Goal: Use online tool/utility: Utilize a website feature to perform a specific function

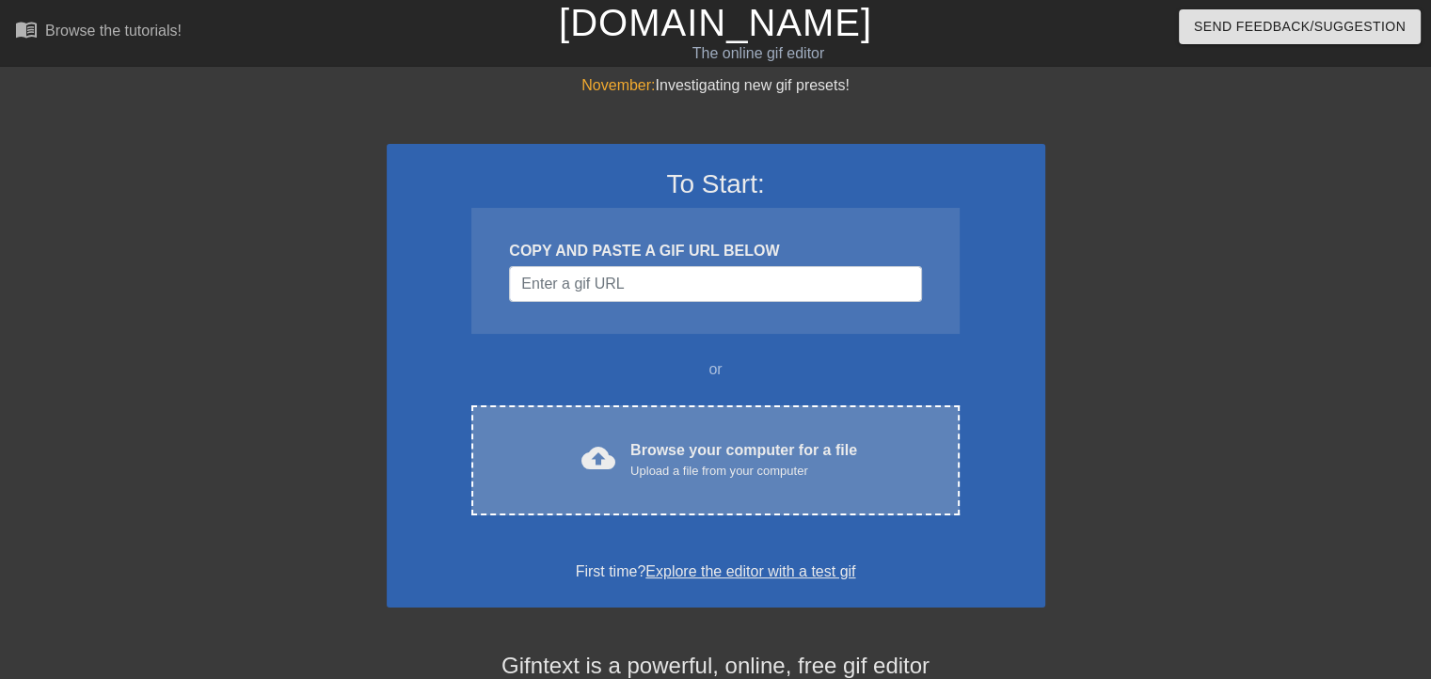
click at [631, 449] on div "Browse your computer for a file Upload a file from your computer" at bounding box center [744, 459] width 227 height 41
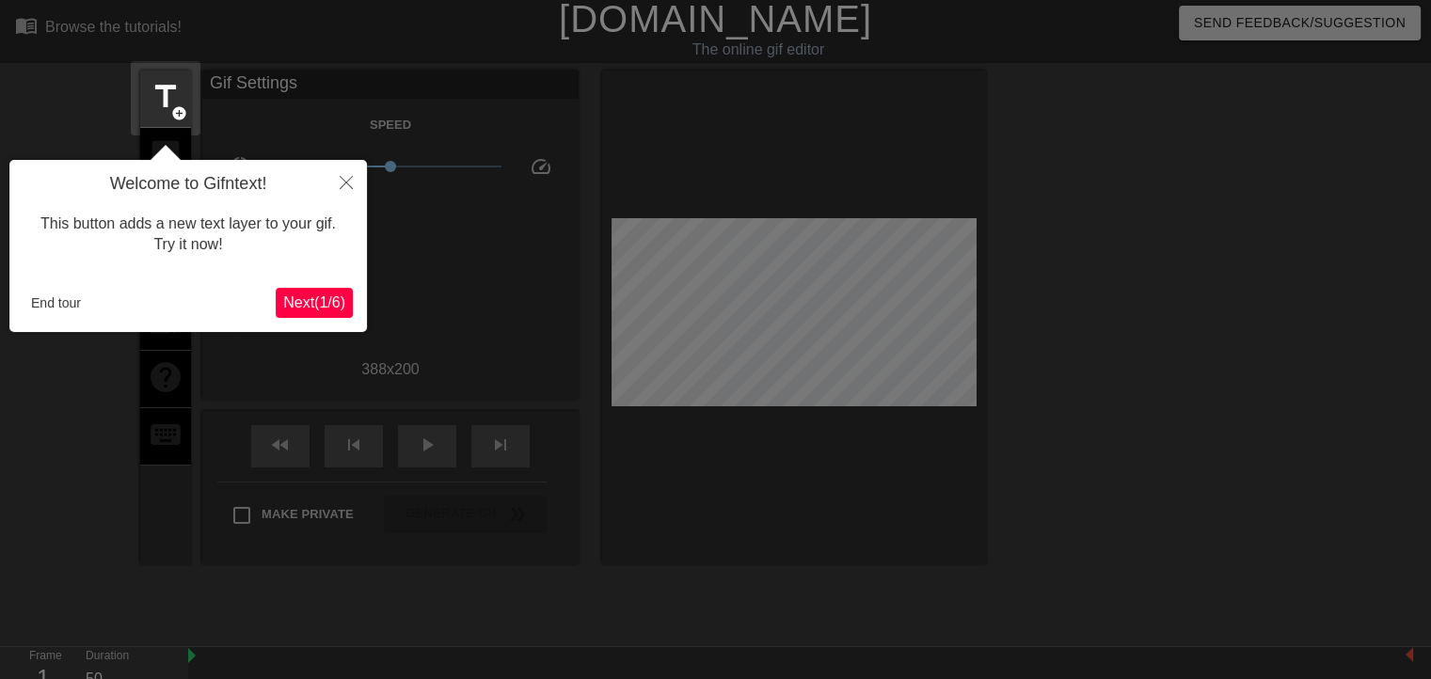
scroll to position [45, 0]
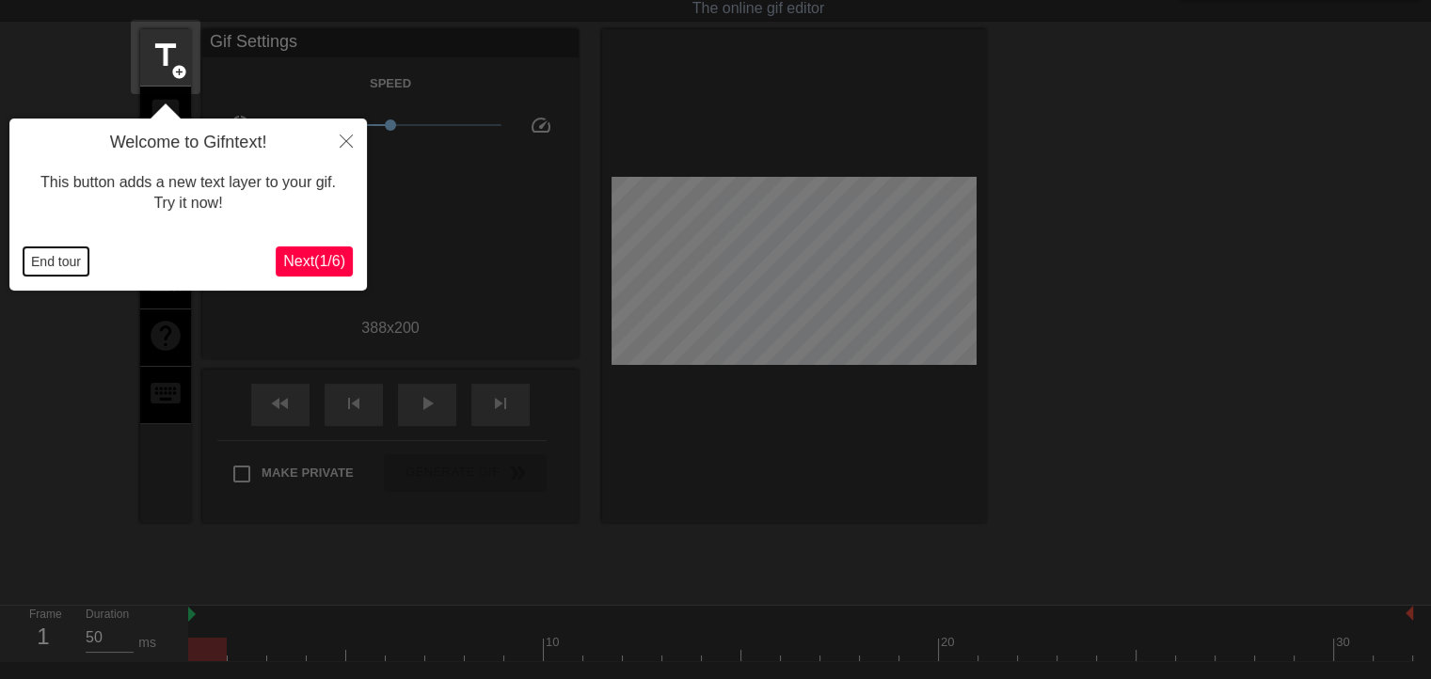
click at [64, 262] on button "End tour" at bounding box center [56, 261] width 65 height 28
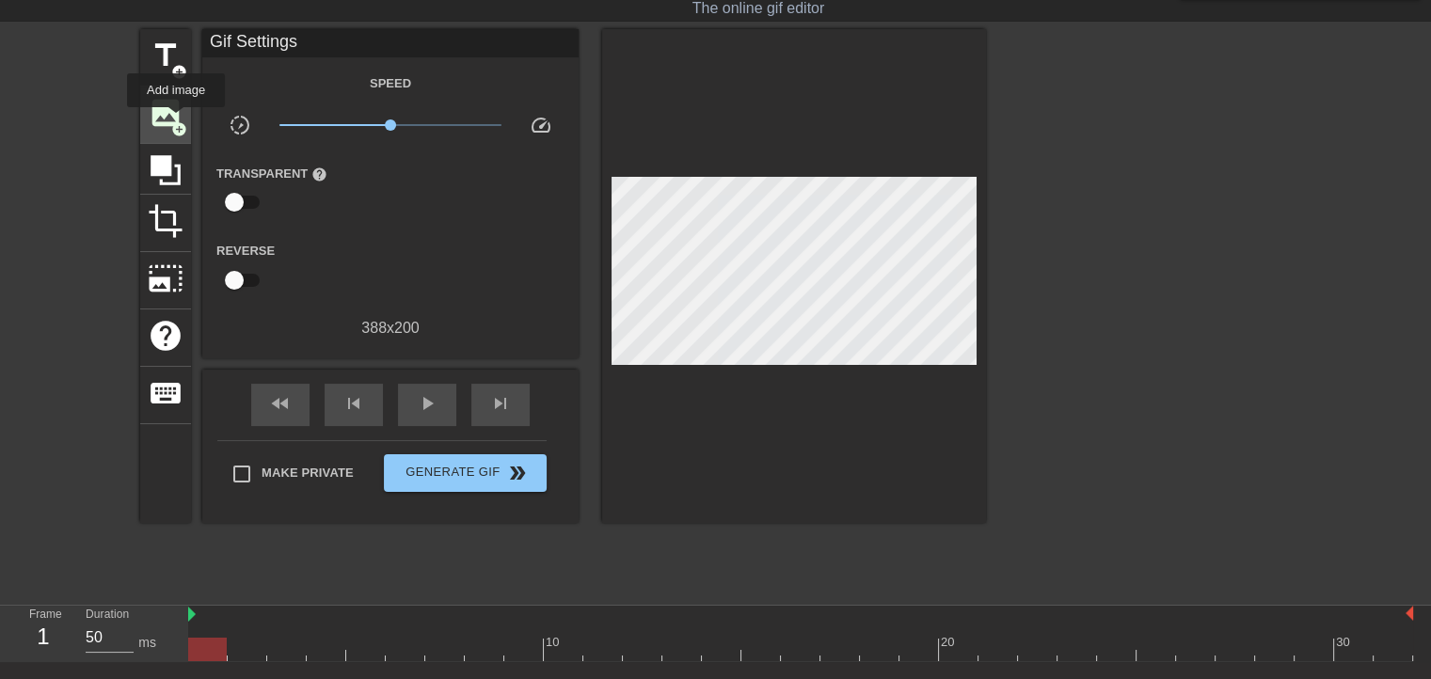
click at [176, 121] on span "add_circle" at bounding box center [179, 129] width 16 height 16
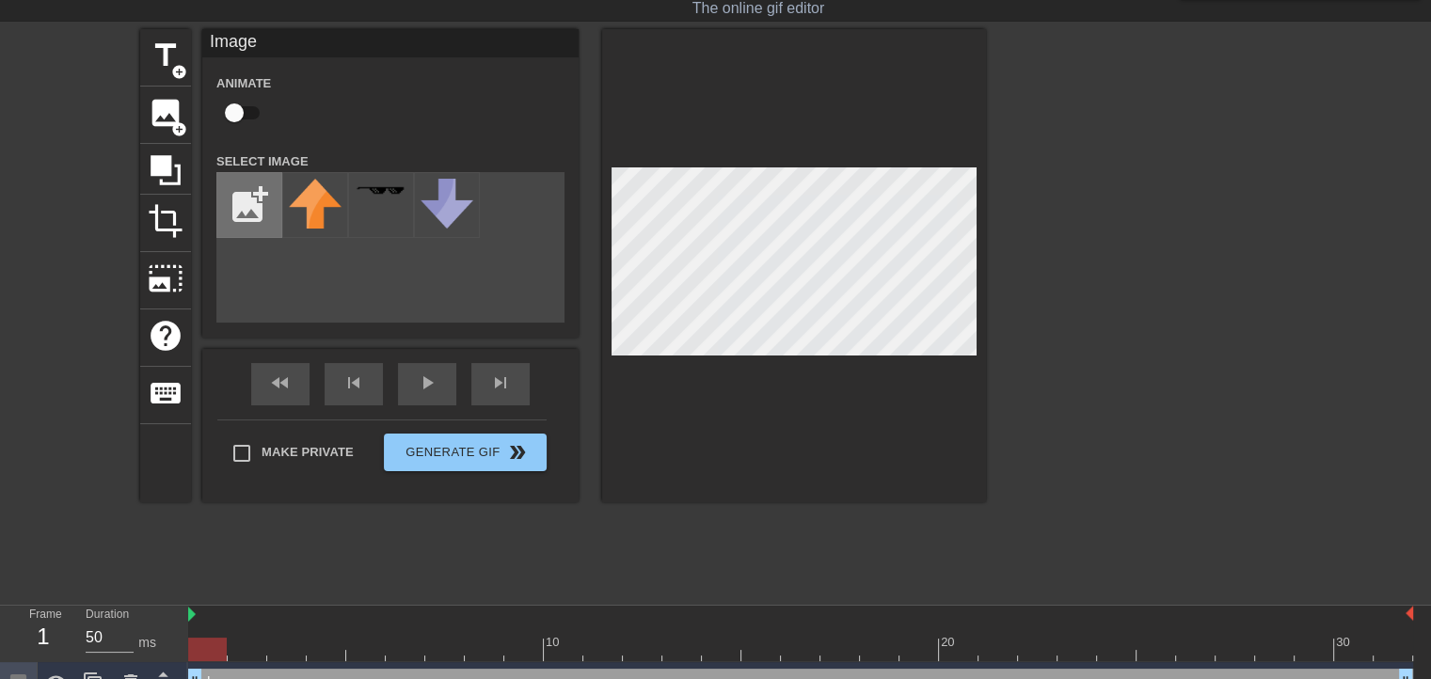
click at [247, 213] on input "file" at bounding box center [249, 205] width 64 height 64
type input "C:\fakepath\st_small_507x507-pad_600x600_f8f8f8__1_-removebg-preview.png"
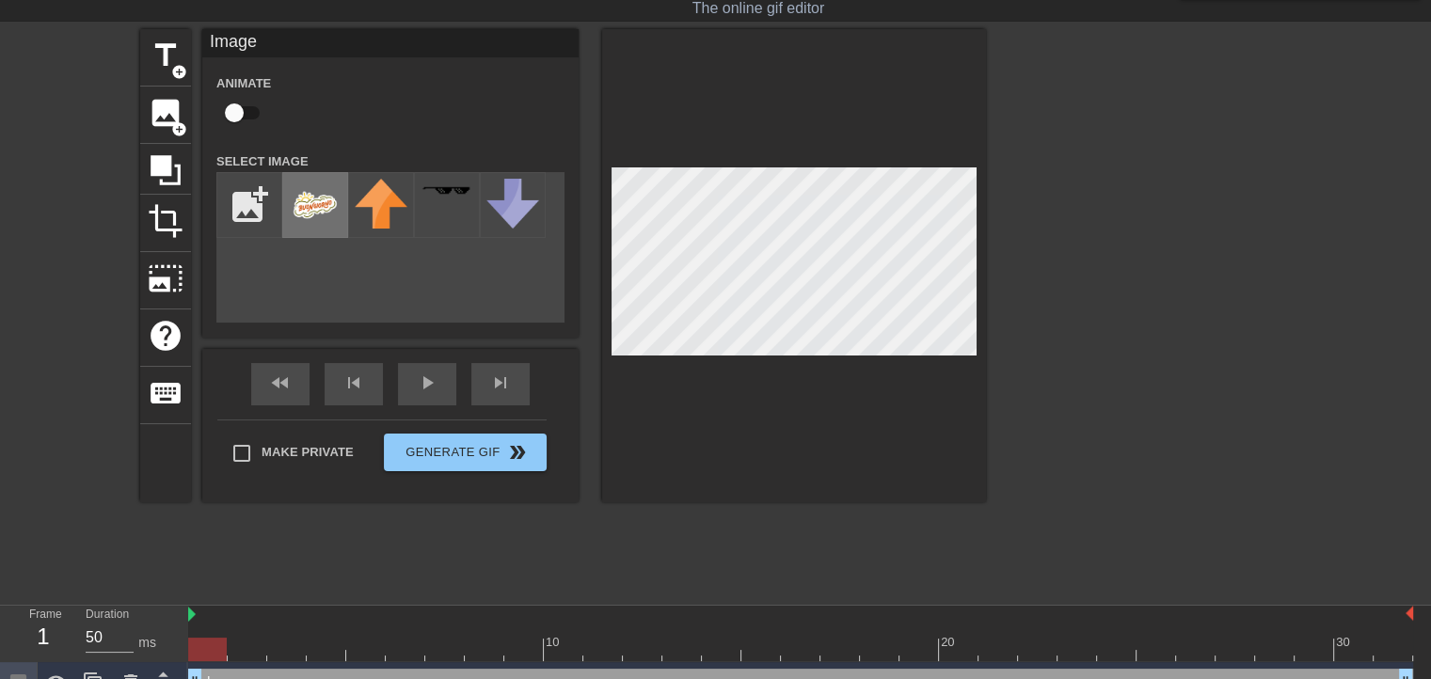
click at [327, 201] on img at bounding box center [315, 205] width 53 height 53
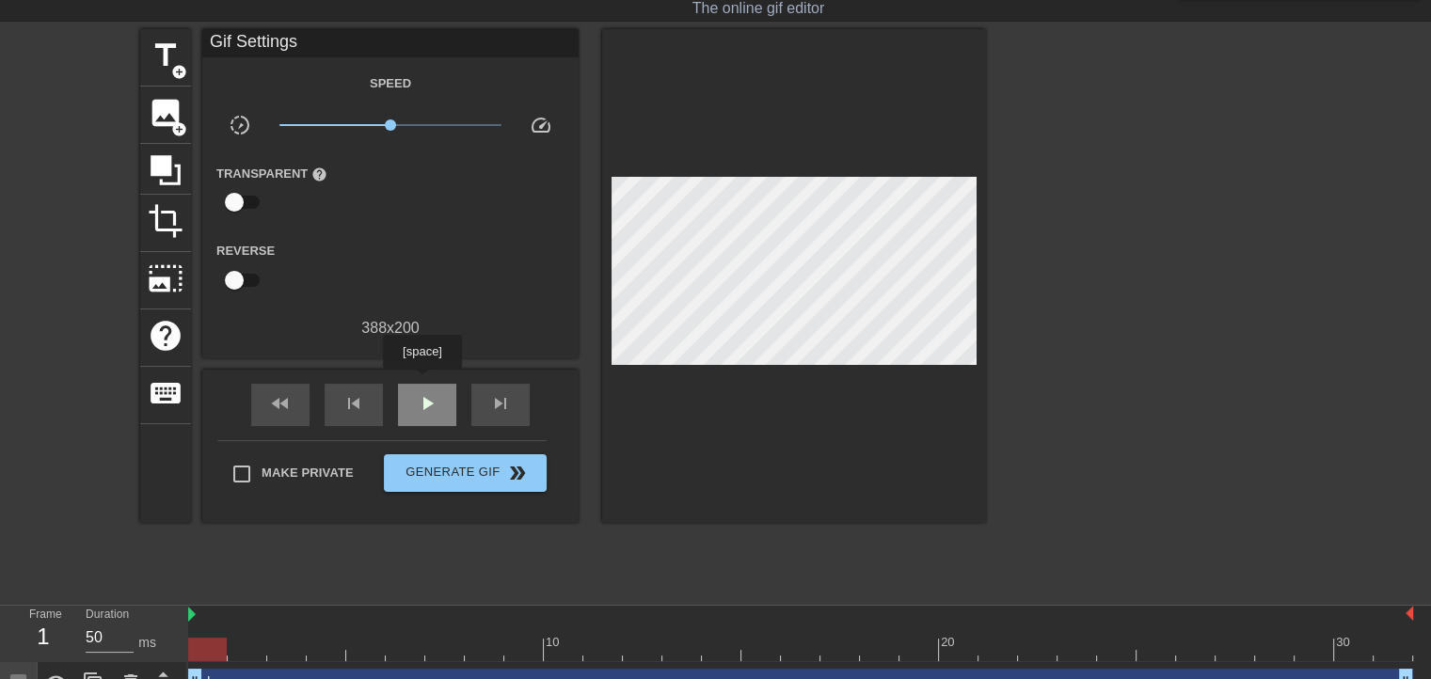
click at [422, 384] on div "play_arrow" at bounding box center [427, 405] width 58 height 42
click at [1129, 257] on div at bounding box center [1150, 311] width 282 height 565
click at [1229, 200] on div at bounding box center [1150, 311] width 282 height 565
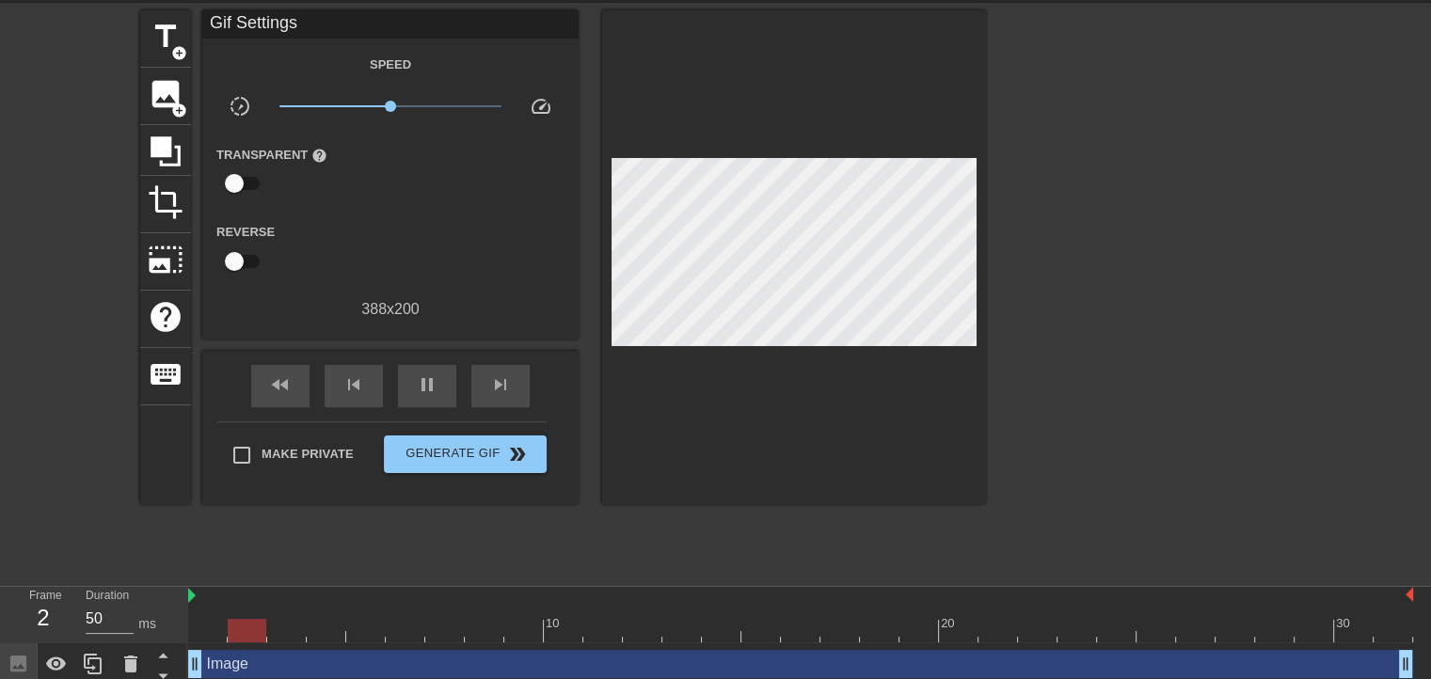
scroll to position [73, 0]
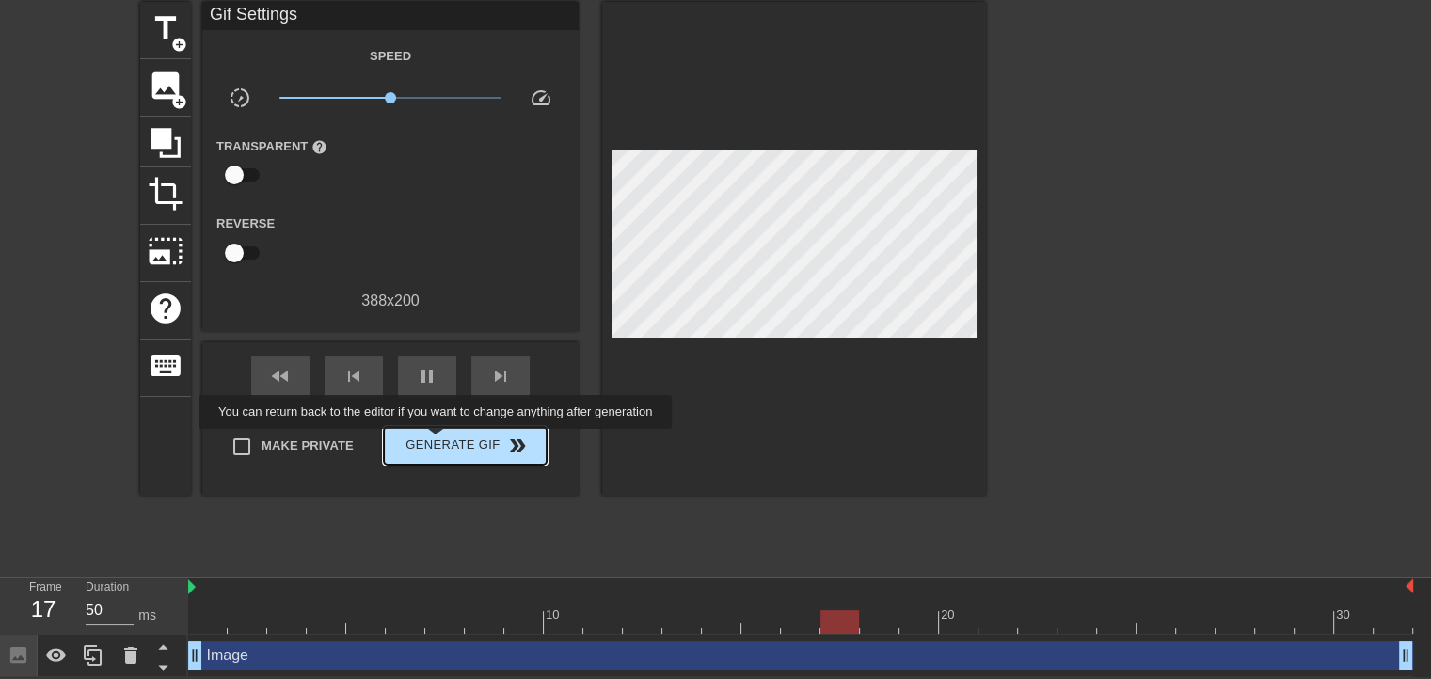
type input "40"
click at [438, 442] on span "Generate Gif double_arrow" at bounding box center [465, 446] width 148 height 23
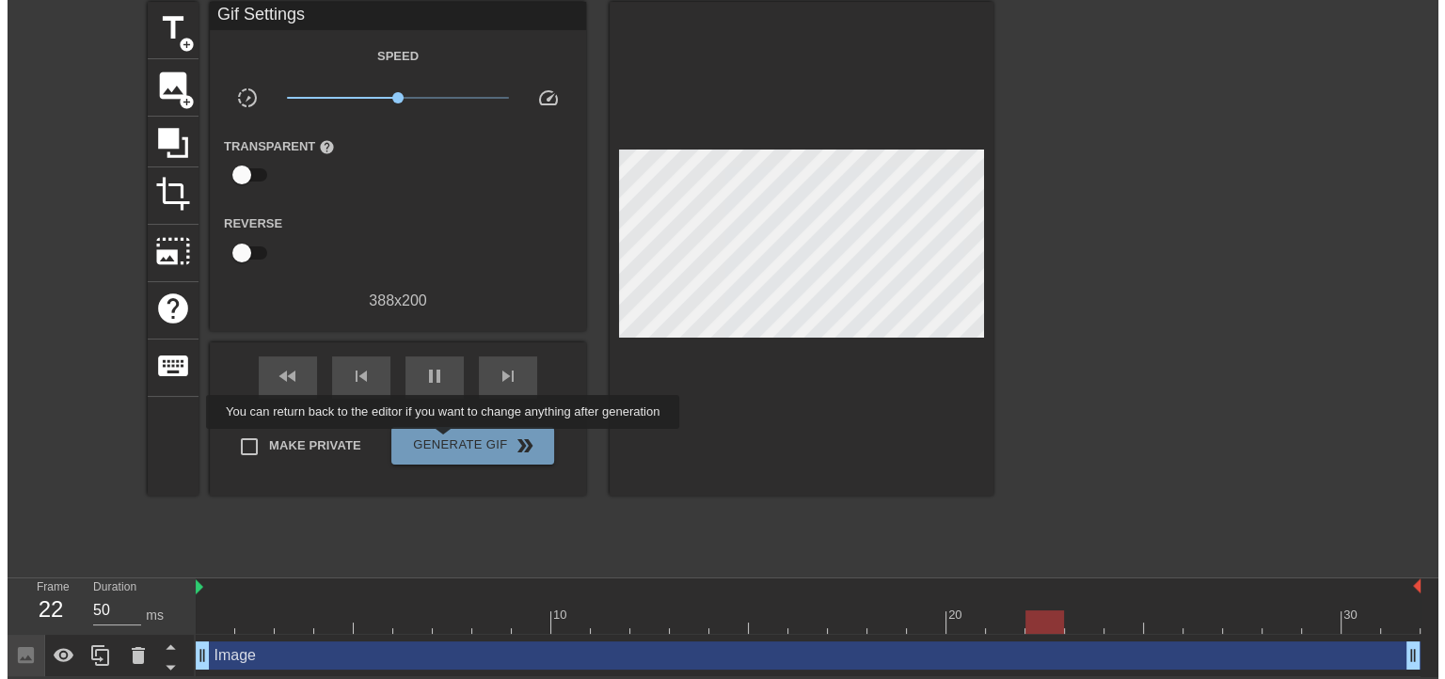
scroll to position [0, 0]
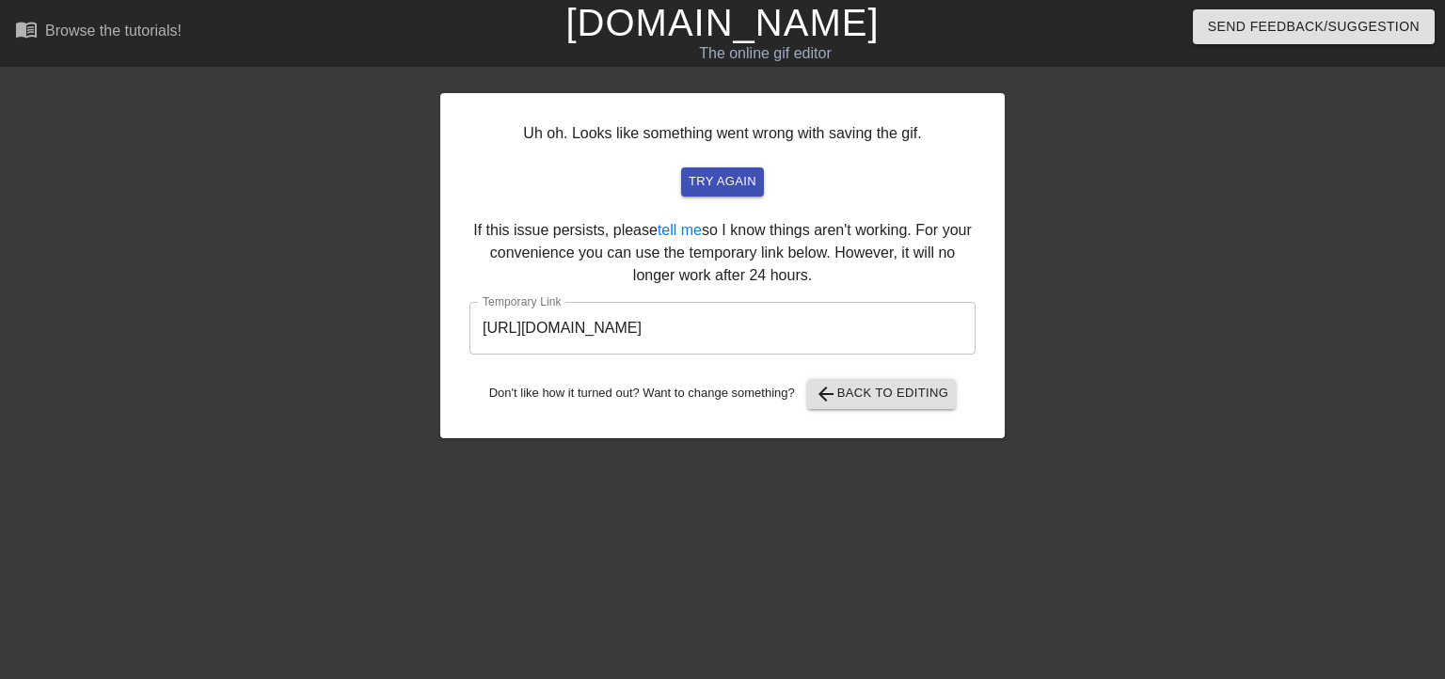
click at [755, 327] on input "[URL][DOMAIN_NAME]" at bounding box center [723, 328] width 506 height 53
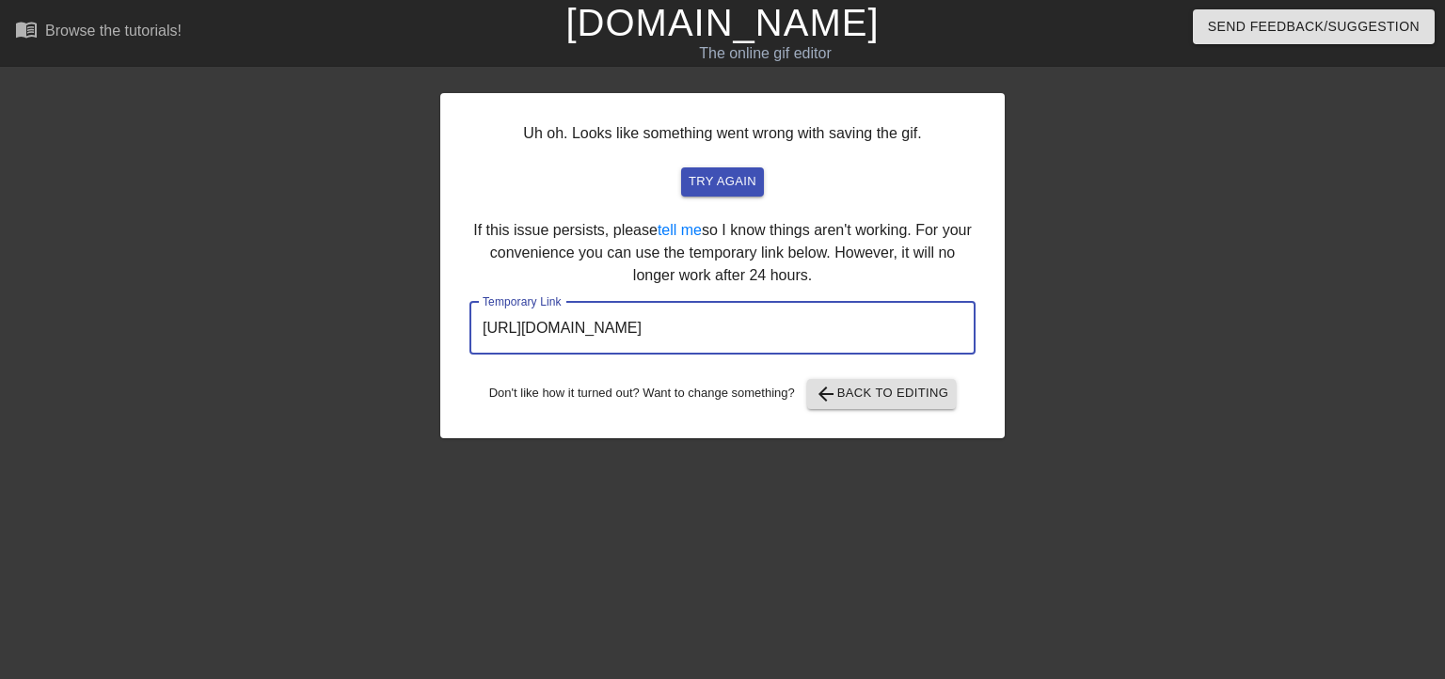
click at [755, 327] on input "[URL][DOMAIN_NAME]" at bounding box center [723, 328] width 506 height 53
